Goal: Task Accomplishment & Management: Manage account settings

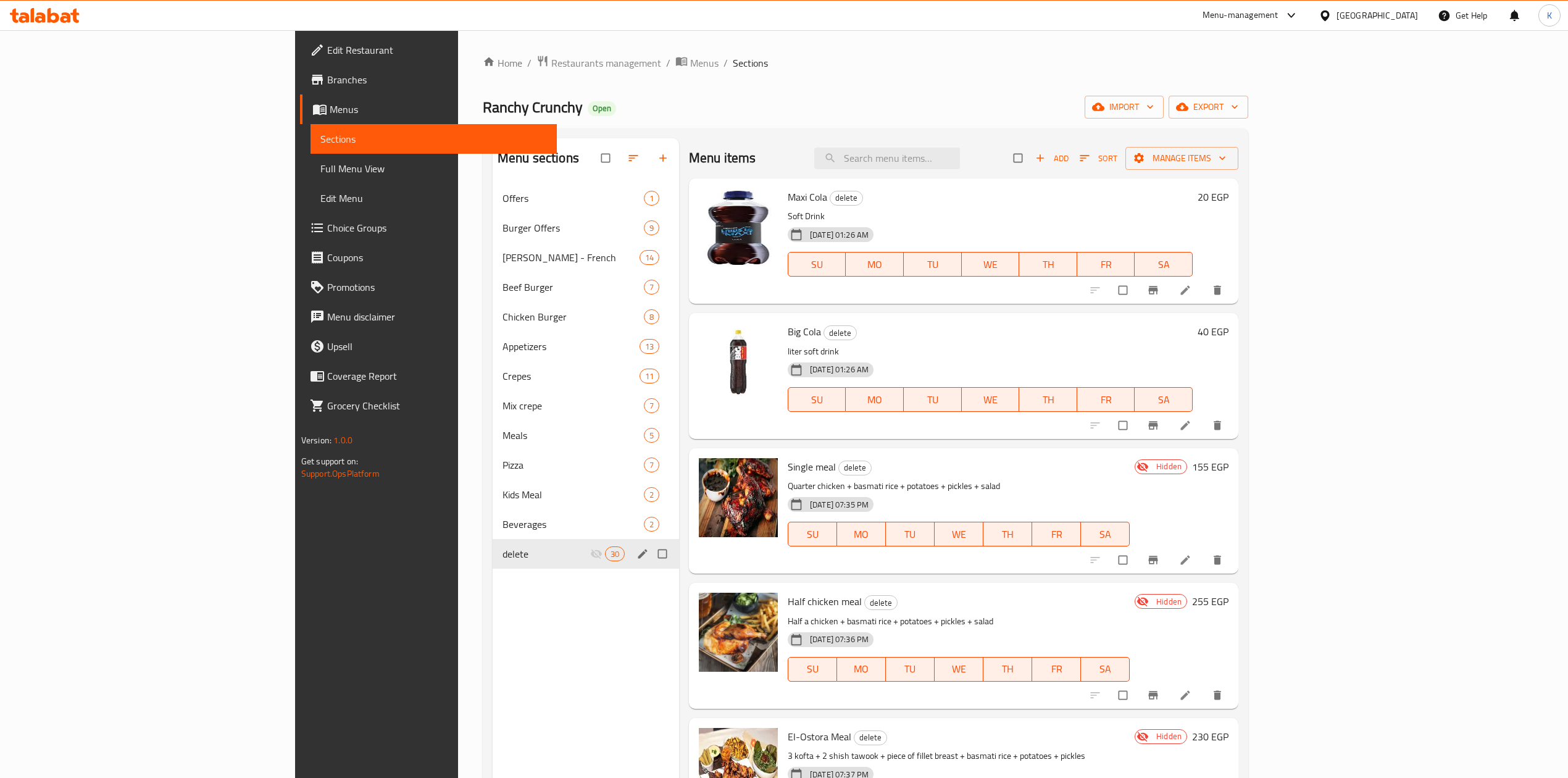
click at [651, 555] on input "Menu sections" at bounding box center [664, 553] width 26 height 24
checkbox input "true"
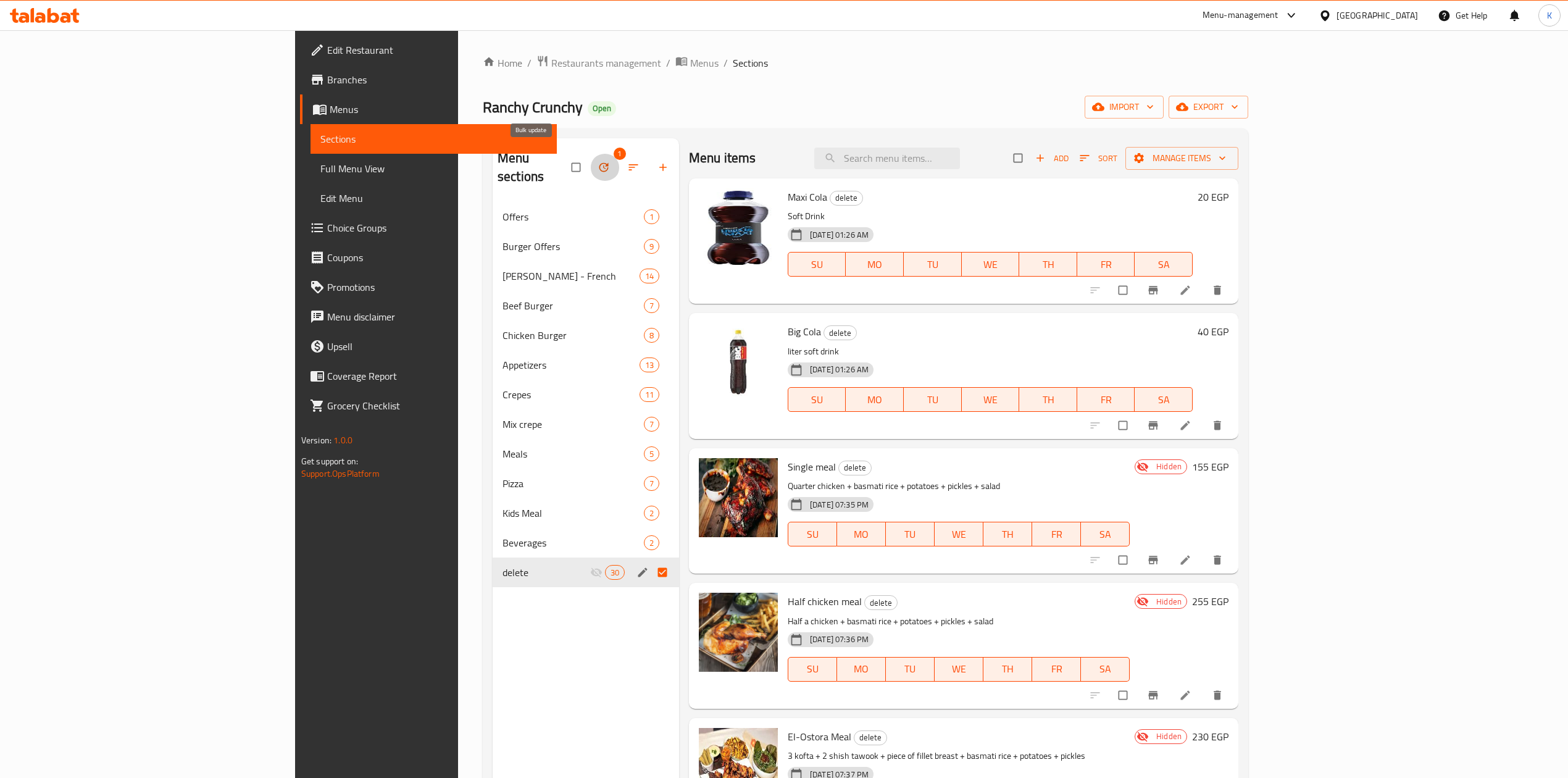
click at [598, 162] on icon "button" at bounding box center [604, 167] width 13 height 13
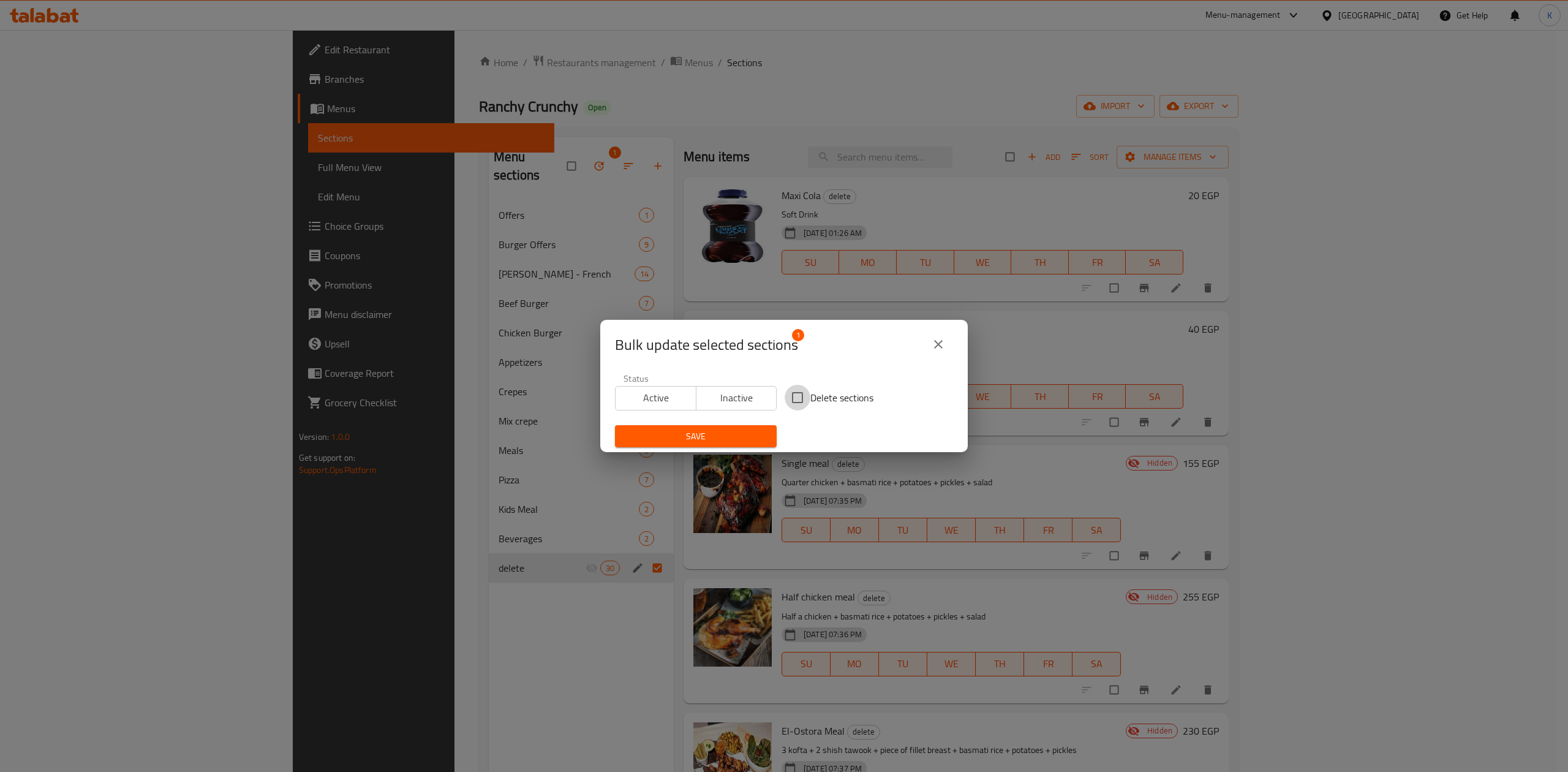
click at [789, 395] on input "Delete sections" at bounding box center [797, 398] width 25 height 25
checkbox input "true"
click at [725, 438] on span "Save" at bounding box center [695, 437] width 142 height 16
